Goal: Information Seeking & Learning: Stay updated

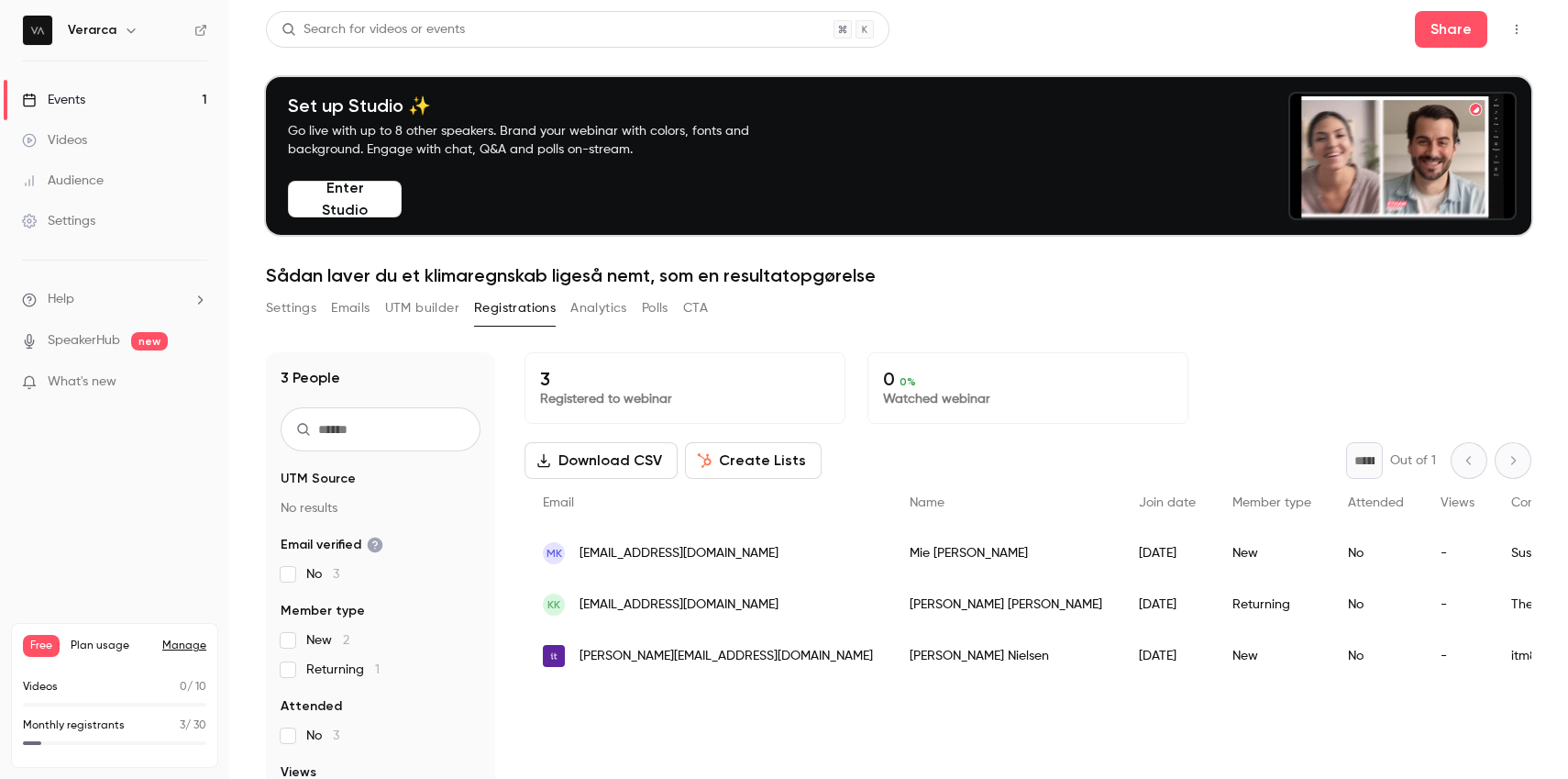
scroll to position [177, 0]
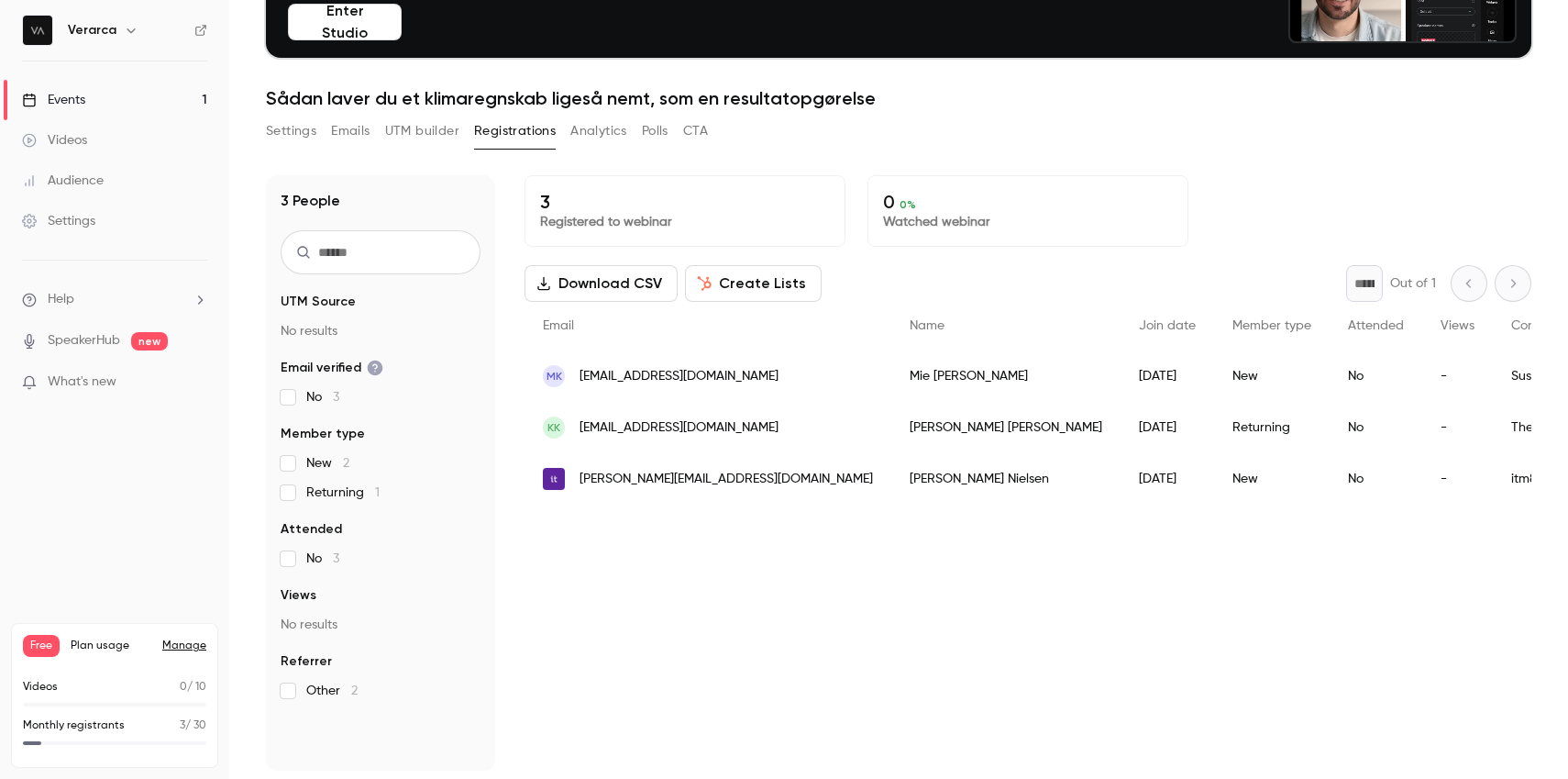
click at [112, 99] on link "Events 1" at bounding box center [114, 100] width 229 height 41
